Goal: Check status

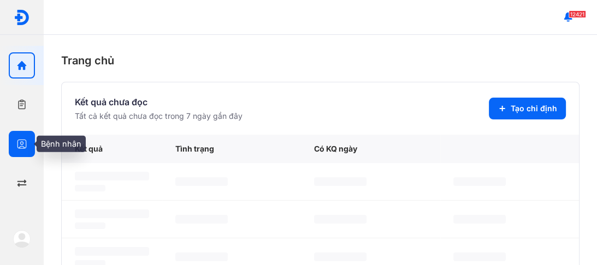
click at [24, 141] on icon "button" at bounding box center [21, 144] width 11 height 11
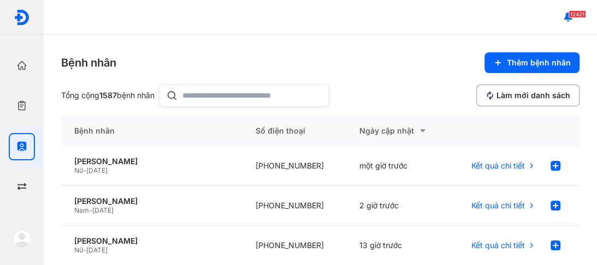
click at [197, 94] on input "text" at bounding box center [252, 96] width 140 height 22
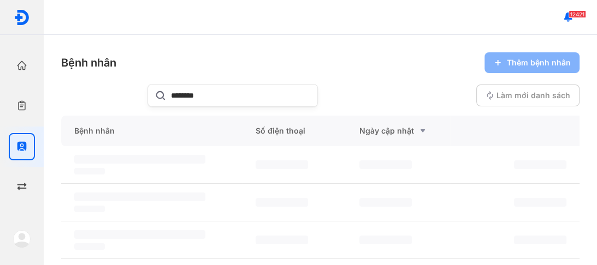
type input "********"
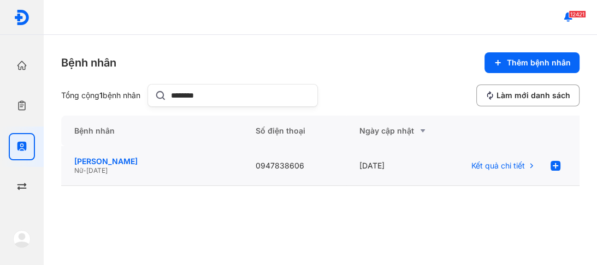
click at [85, 164] on div "[PERSON_NAME]" at bounding box center [151, 162] width 155 height 10
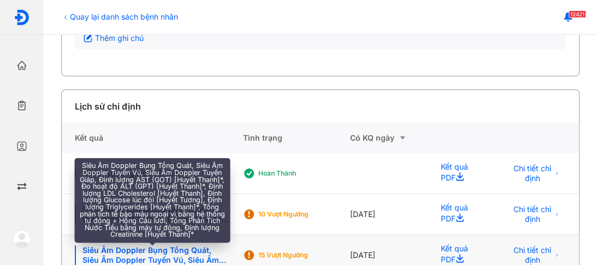
scroll to position [238, 0]
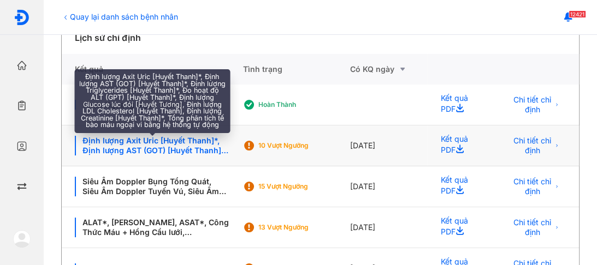
click at [134, 142] on div "Định lượng Axit Uric [Huyết Thanh]*, Định lượng AST (GOT) [Huyết Thanh]*, Định …" at bounding box center [152, 146] width 154 height 20
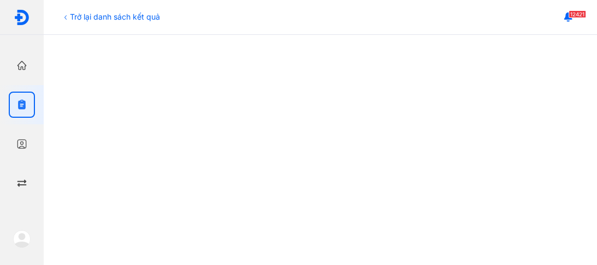
scroll to position [413, 0]
